Goal: Task Accomplishment & Management: Complete application form

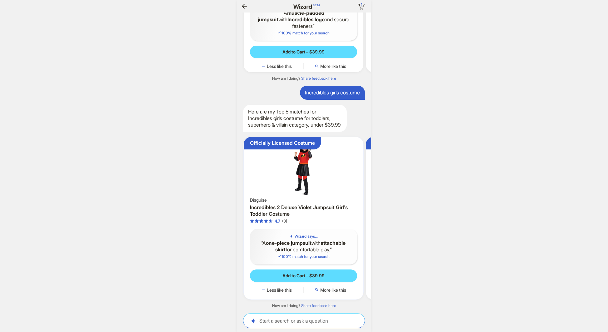
scroll to position [0, 40]
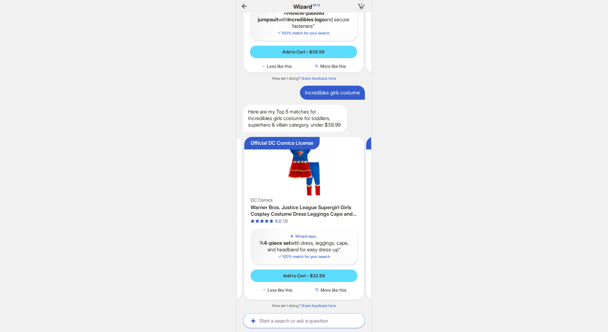
scroll to position [0, 663]
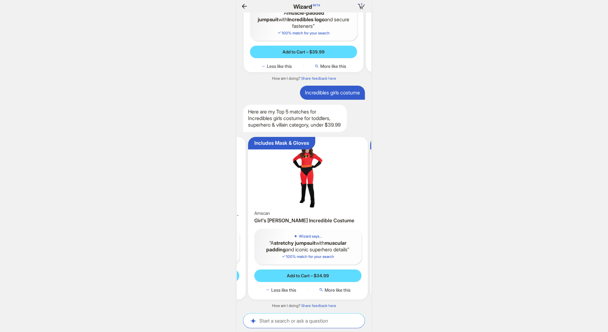
scroll to position [0, 243]
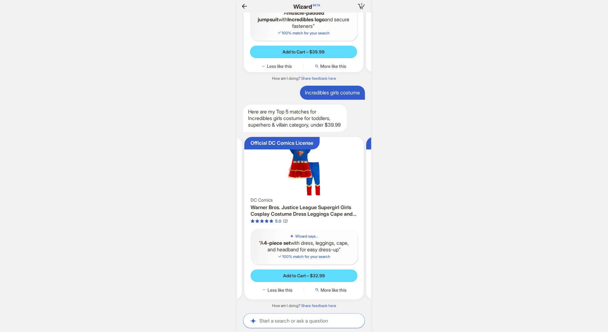
scroll to position [0, 63]
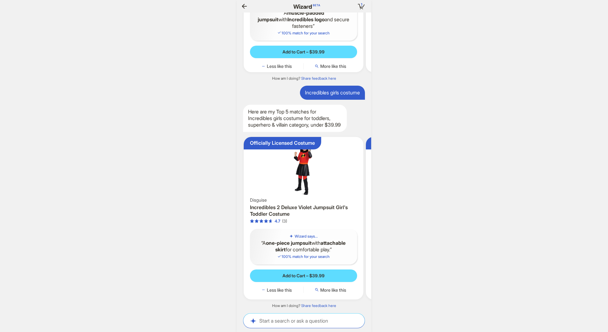
click at [115, 133] on div "1 1 item in your cart Hi, [PERSON_NAME]! I’m your superpowered shopping agent W…" at bounding box center [304, 166] width 608 height 332
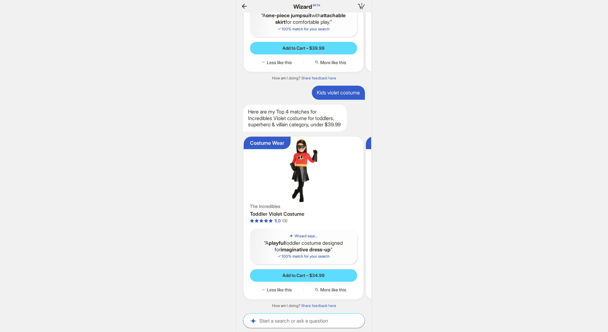
scroll to position [0, 49]
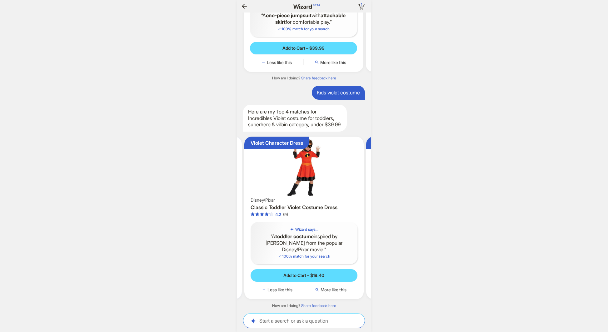
scroll to position [0, 195]
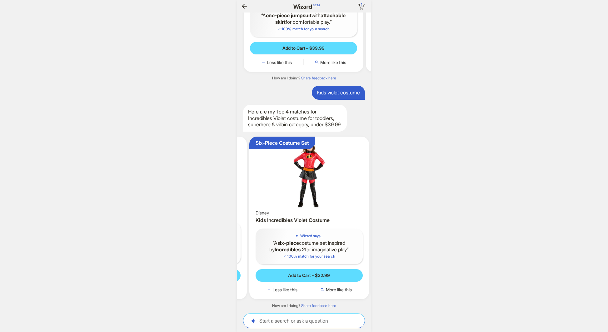
scroll to position [0, 240]
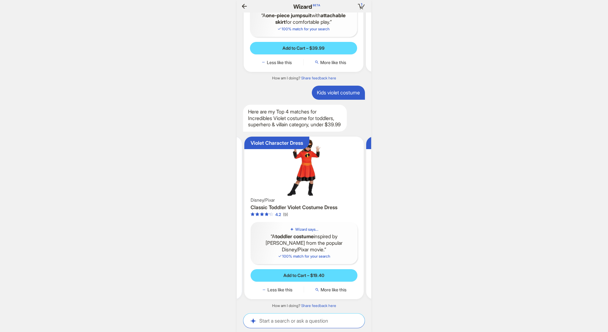
scroll to position [0, 656]
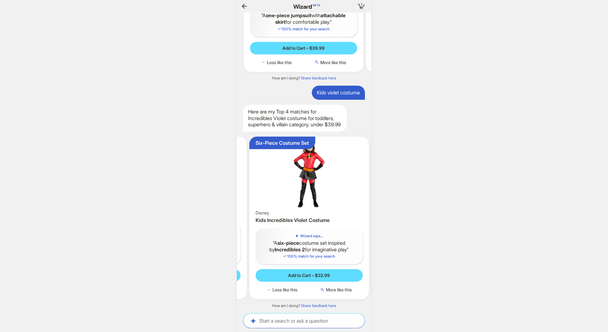
scroll to position [0, 242]
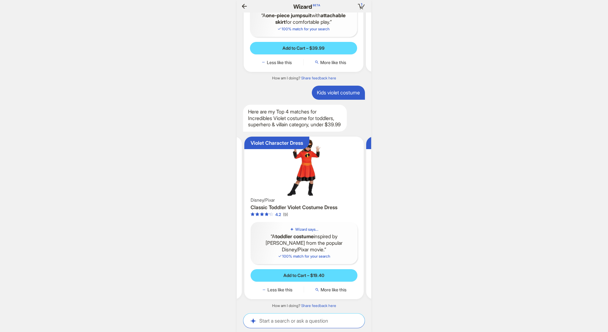
click at [462, 149] on div "1 1 item in your cart Hi, [PERSON_NAME]! I’m your superpowered shopping agent W…" at bounding box center [304, 166] width 608 height 332
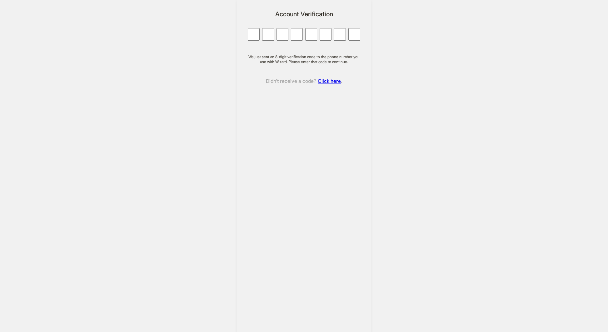
click at [448, 128] on div "Account Verification We just sent an 8-digit verification code to the phone num…" at bounding box center [304, 176] width 608 height 352
click at [253, 35] on input "Character 1." at bounding box center [254, 34] width 12 height 12
type input "*"
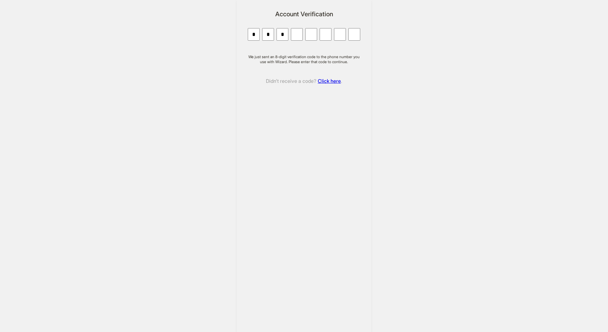
type input "*"
